Goal: Information Seeking & Learning: Learn about a topic

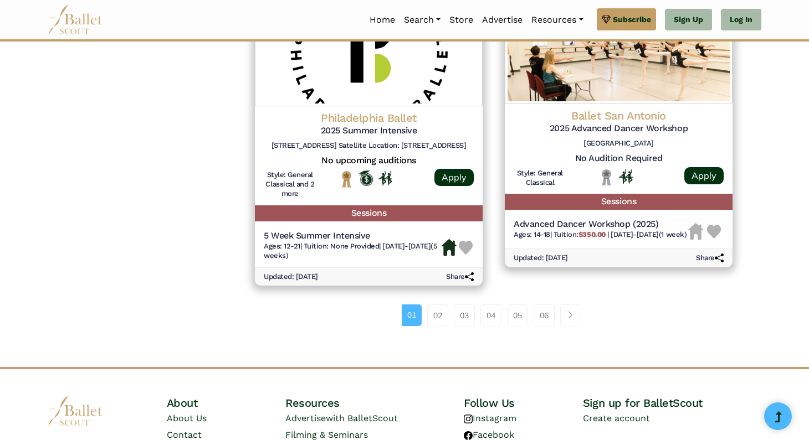
scroll to position [1498, 0]
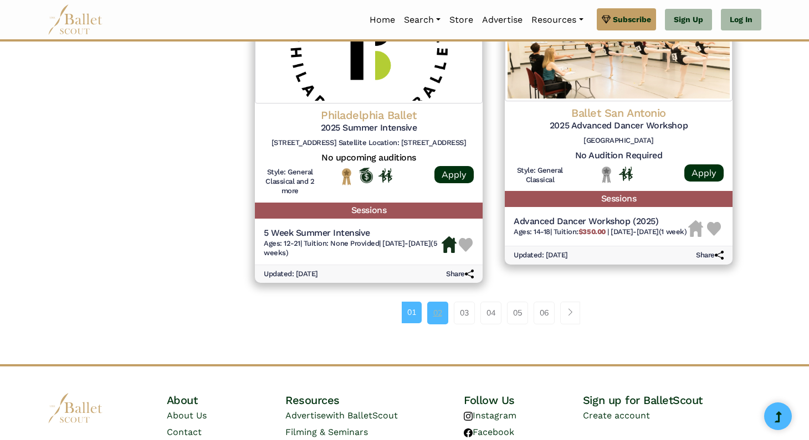
click at [439, 314] on link "02" at bounding box center [437, 313] width 21 height 22
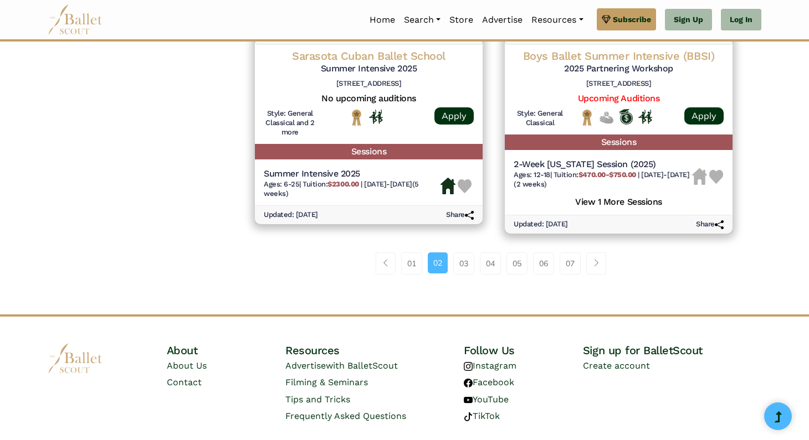
scroll to position [1607, 0]
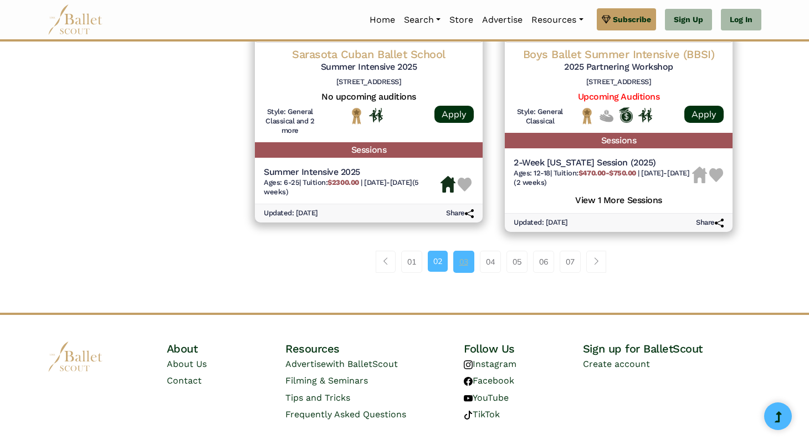
click at [464, 264] on link "03" at bounding box center [463, 262] width 21 height 22
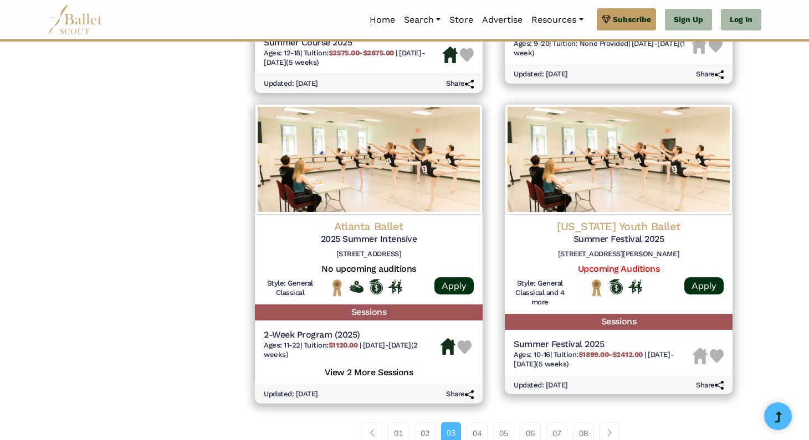
scroll to position [1389, 0]
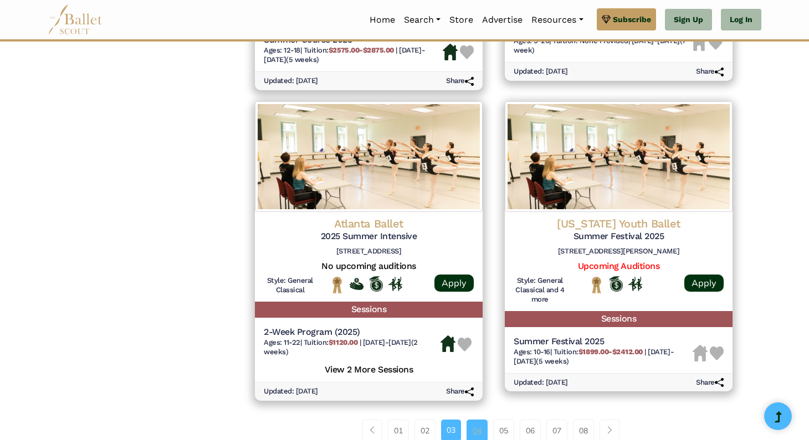
click at [475, 435] on link "04" at bounding box center [477, 431] width 21 height 22
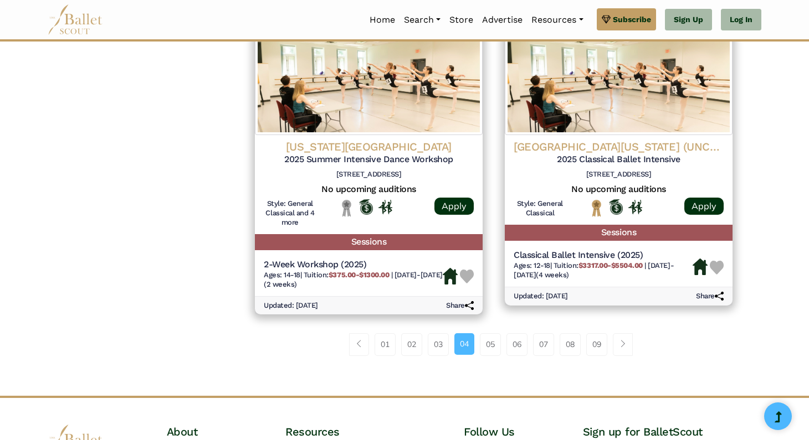
scroll to position [1468, 0]
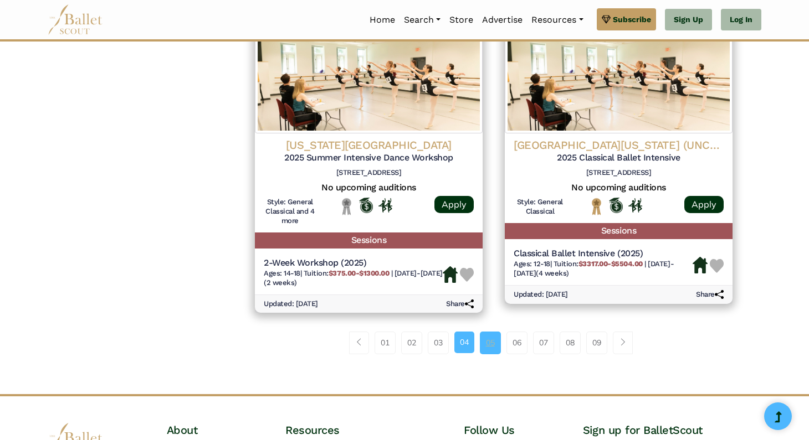
click at [490, 352] on link "05" at bounding box center [490, 343] width 21 height 22
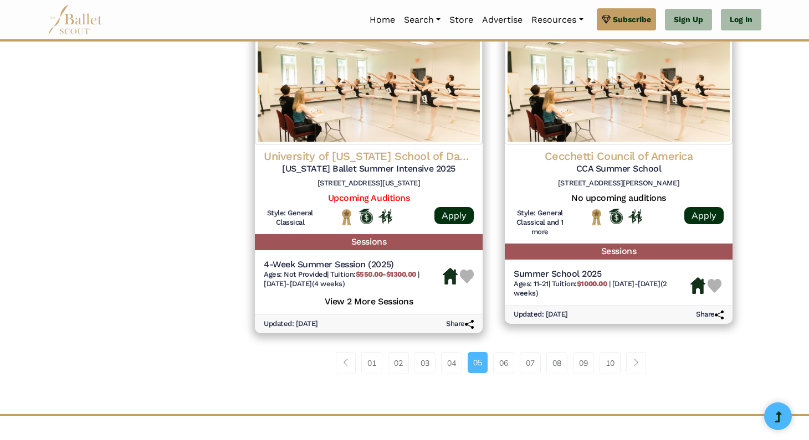
scroll to position [1480, 0]
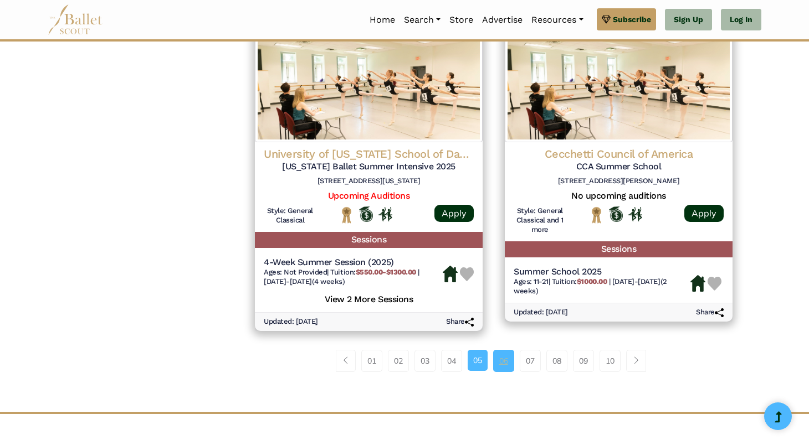
click at [510, 363] on link "06" at bounding box center [503, 361] width 21 height 22
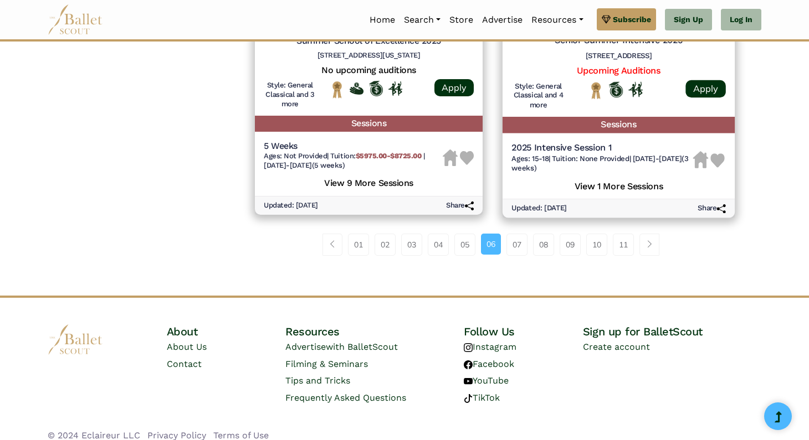
scroll to position [1598, 0]
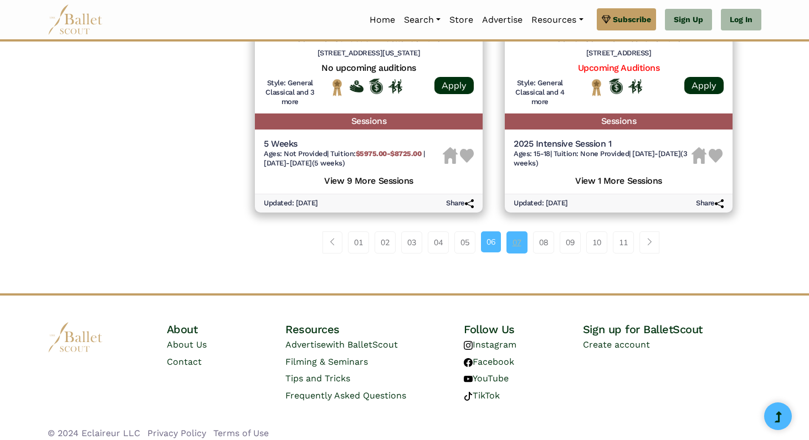
click at [518, 247] on link "07" at bounding box center [516, 243] width 21 height 22
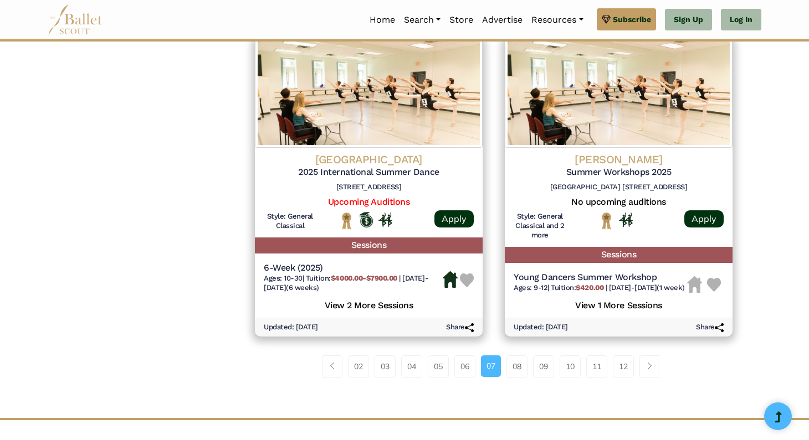
scroll to position [1472, 0]
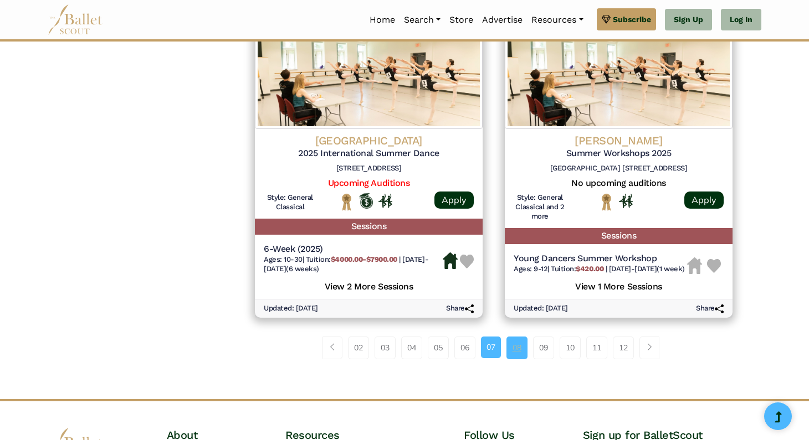
click at [520, 359] on link "08" at bounding box center [516, 348] width 21 height 22
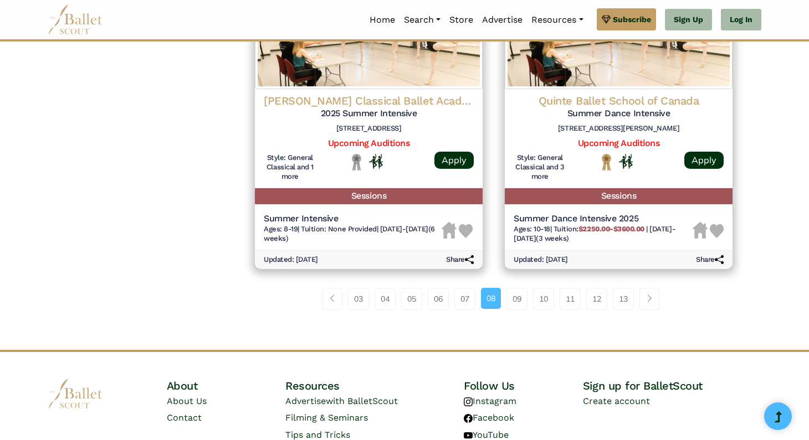
scroll to position [1503, 0]
click at [519, 296] on link "09" at bounding box center [516, 299] width 21 height 22
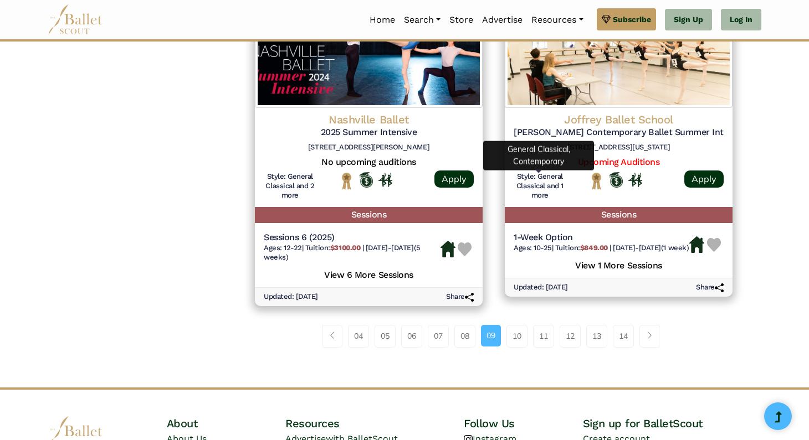
scroll to position [1494, 0]
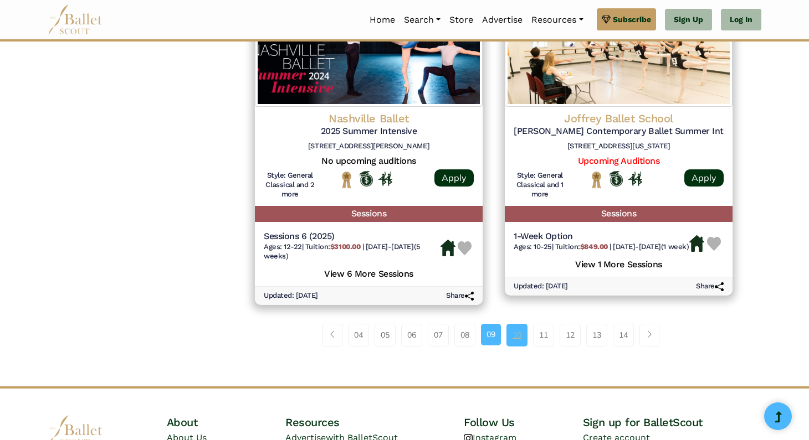
click at [522, 340] on link "10" at bounding box center [516, 335] width 21 height 22
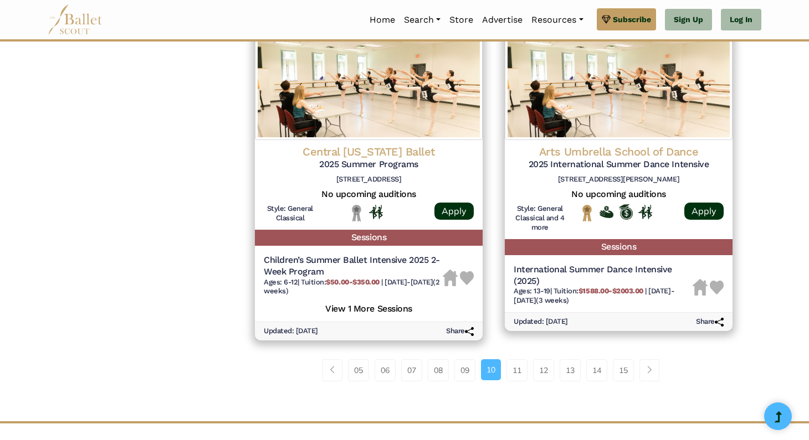
scroll to position [1477, 0]
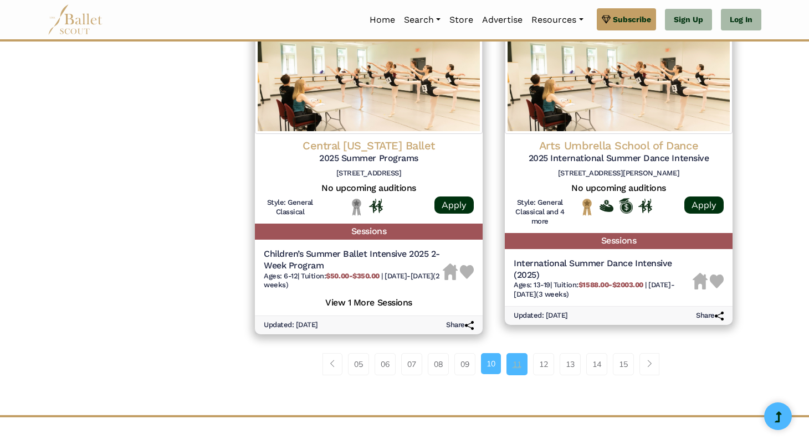
click at [520, 362] on link "11" at bounding box center [516, 364] width 21 height 22
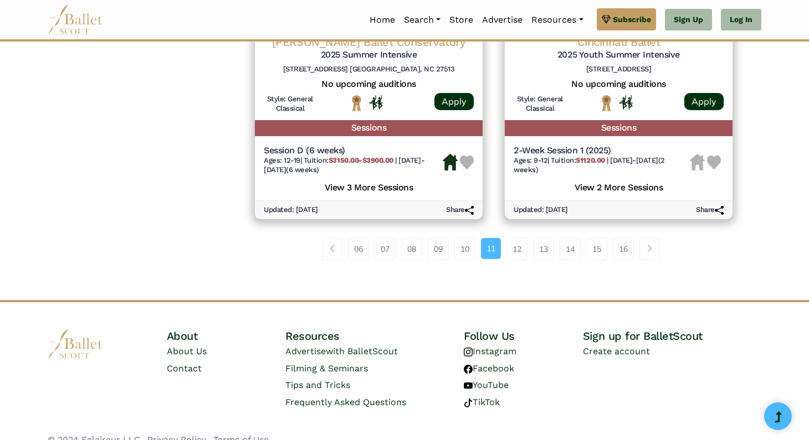
scroll to position [1608, 0]
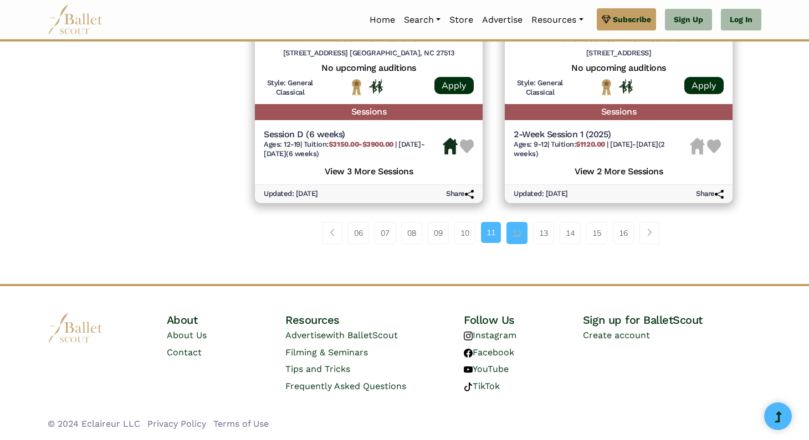
click at [517, 234] on link "12" at bounding box center [516, 233] width 21 height 22
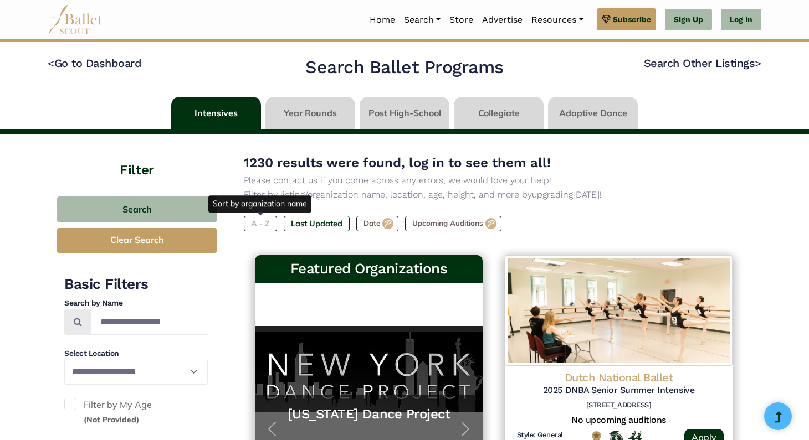
click at [259, 227] on label "A - Z" at bounding box center [260, 224] width 33 height 16
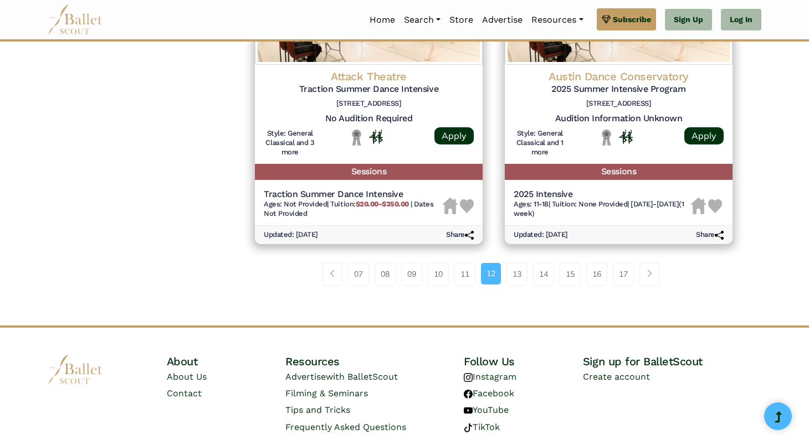
scroll to position [1559, 0]
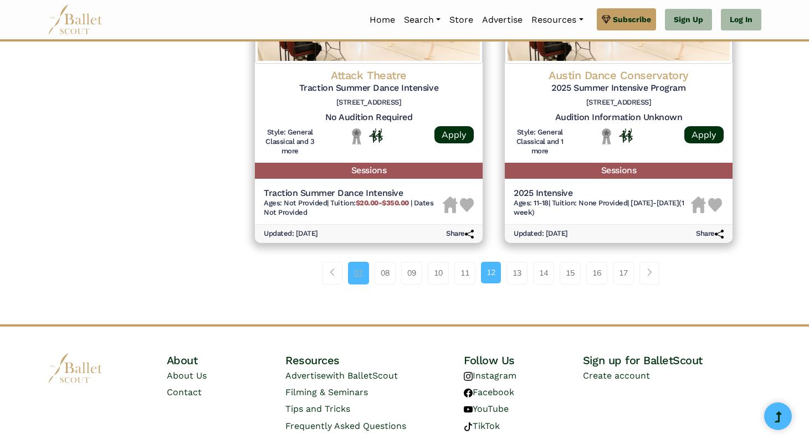
click at [349, 275] on link "07" at bounding box center [358, 273] width 21 height 22
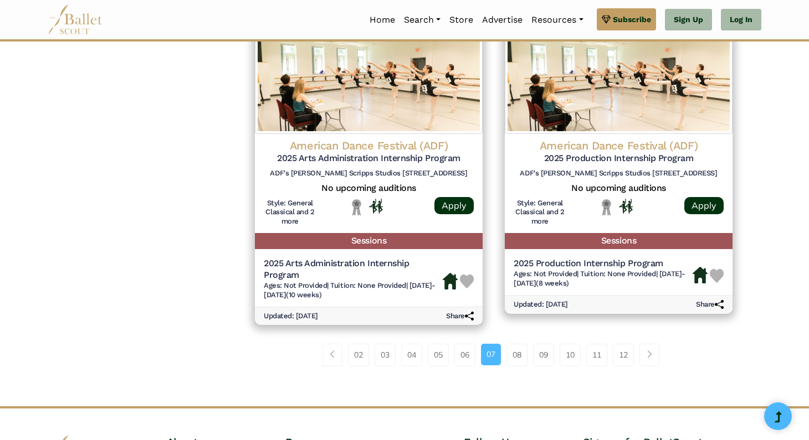
scroll to position [1450, 0]
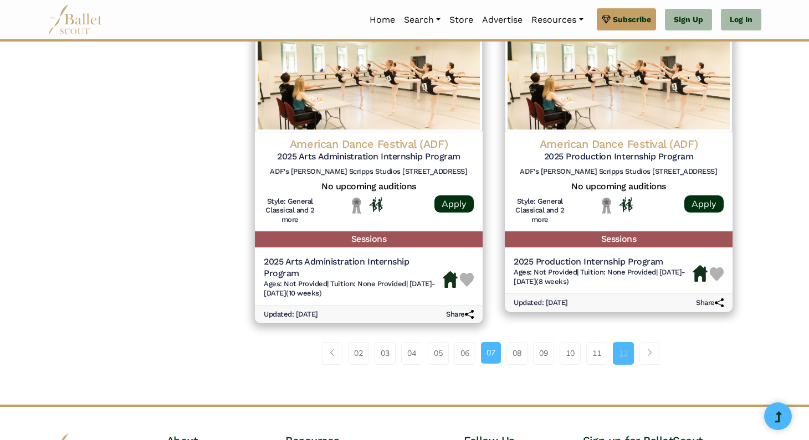
click at [627, 352] on link "12" at bounding box center [623, 353] width 21 height 22
